Goal: Information Seeking & Learning: Learn about a topic

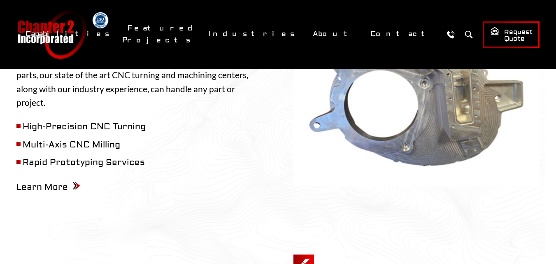
scroll to position [370, 0]
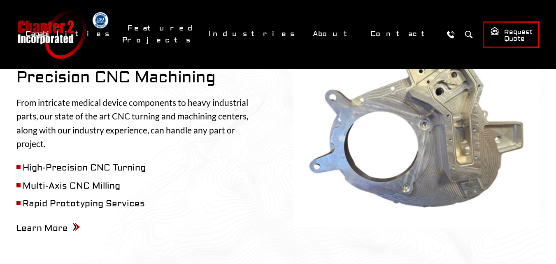
click at [67, 197] on li "Rapid Prototyping Services" at bounding box center [139, 204] width 246 height 14
click at [63, 223] on span "Learn More" at bounding box center [48, 228] width 64 height 11
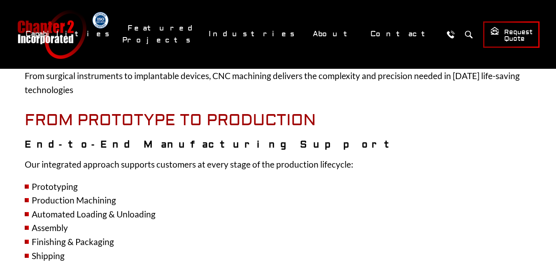
scroll to position [1440, 0]
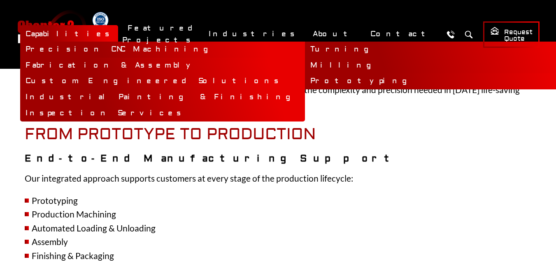
click at [305, 77] on link "Prototyping" at bounding box center [447, 81] width 285 height 16
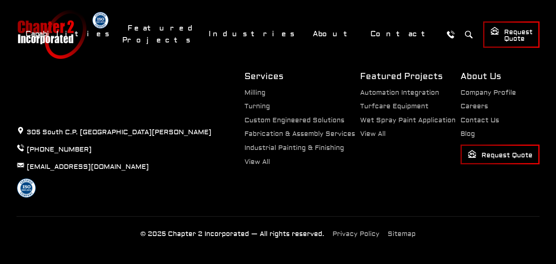
scroll to position [1250, 0]
